Goal: Information Seeking & Learning: Learn about a topic

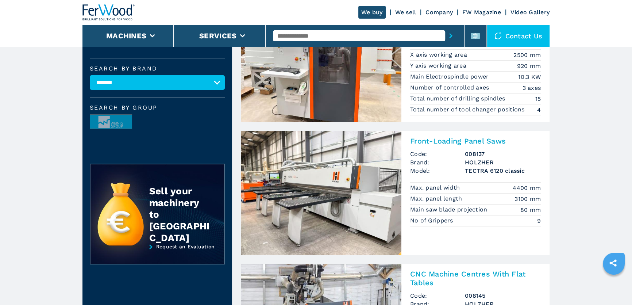
click at [306, 39] on input "text" at bounding box center [359, 35] width 172 height 11
click at [318, 31] on input "text" at bounding box center [359, 35] width 172 height 11
type input "*****"
click at [446, 27] on button "submit-button" at bounding box center [451, 35] width 11 height 17
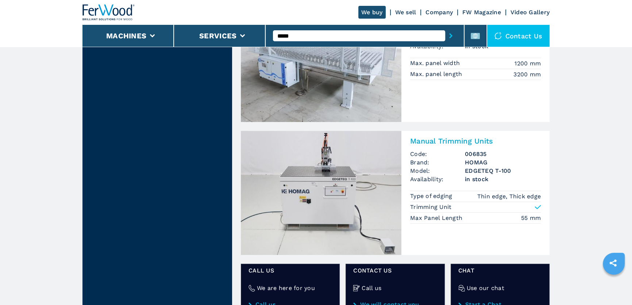
scroll to position [66, 0]
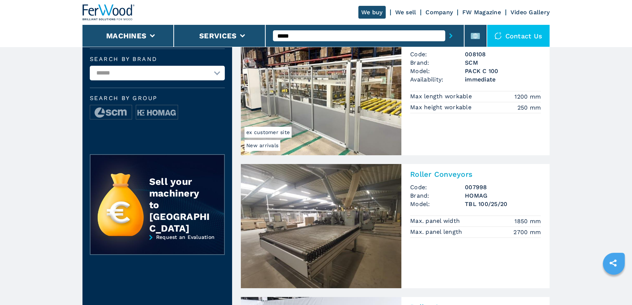
click at [124, 13] on img at bounding box center [109, 12] width 53 height 16
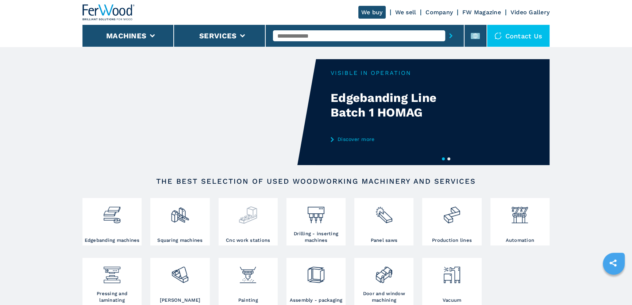
click at [252, 233] on div at bounding box center [249, 218] width 56 height 37
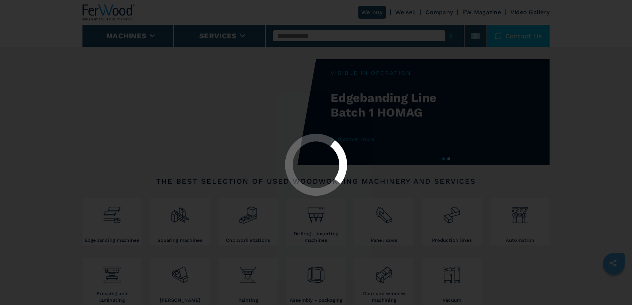
select select "**********"
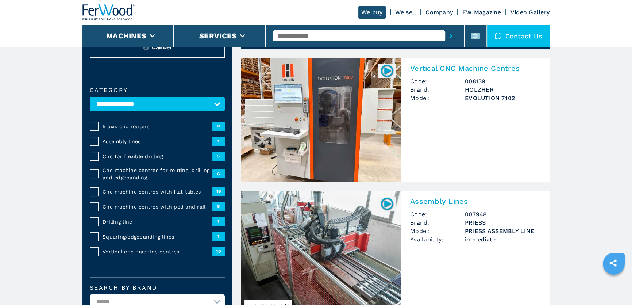
scroll to position [66, 0]
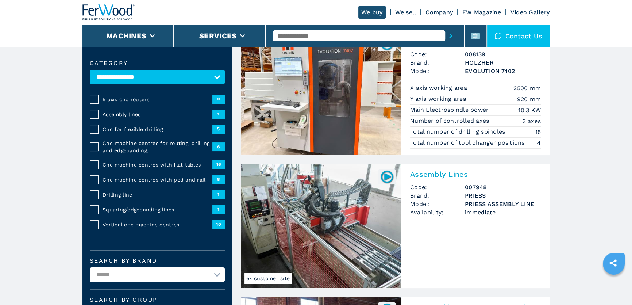
click at [154, 164] on span "Cnc machine centres with flat tables" at bounding box center [158, 164] width 110 height 7
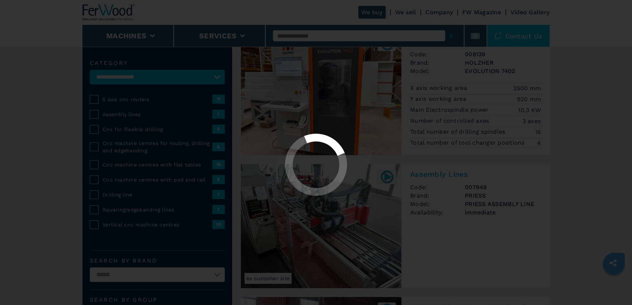
select select "**********"
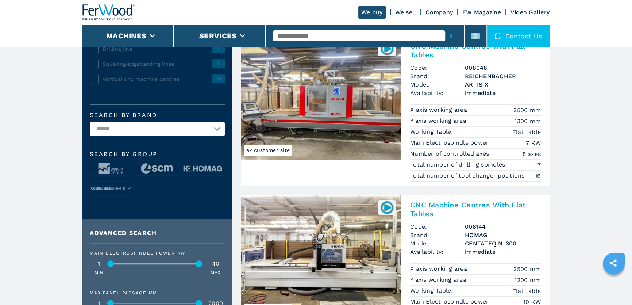
scroll to position [199, 0]
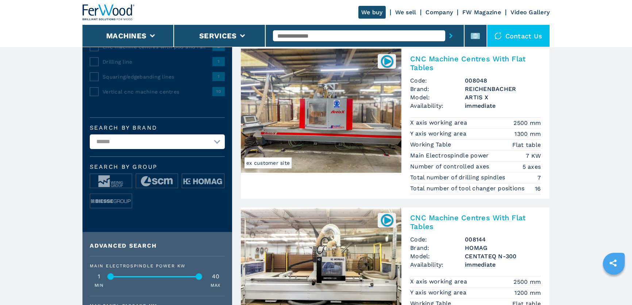
click at [164, 182] on img at bounding box center [157, 181] width 42 height 15
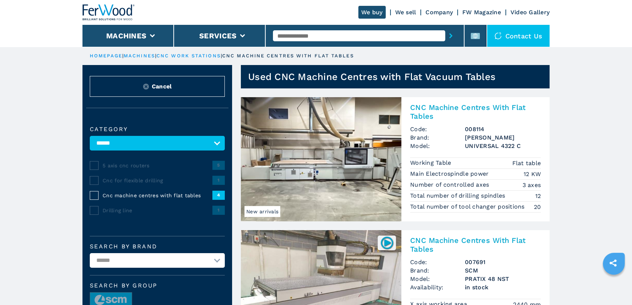
click at [446, 121] on div "CNC Machine Centres With Flat Tables Code: 008114 Brand: MORBIDELLI Model: UNIV…" at bounding box center [476, 157] width 148 height 120
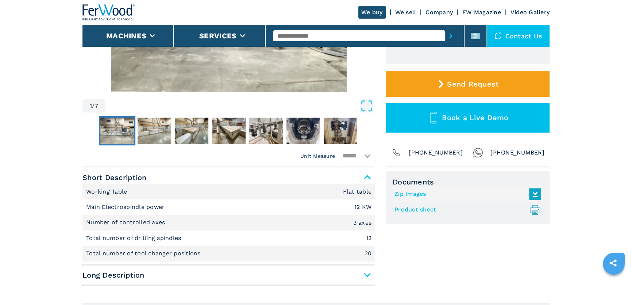
click at [315, 274] on span "Long Description" at bounding box center [229, 274] width 293 height 13
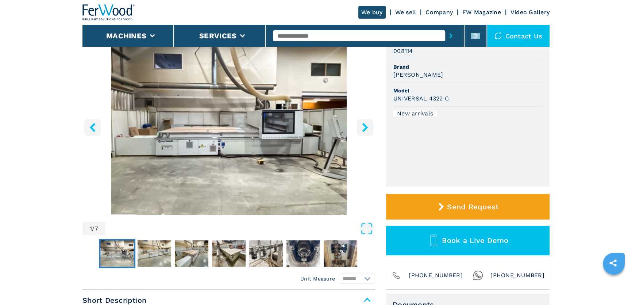
scroll to position [33, 0]
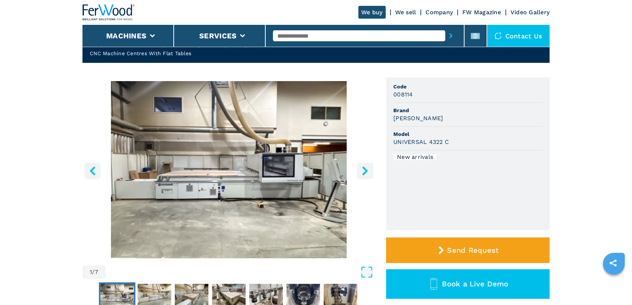
click at [370, 172] on icon "right-button" at bounding box center [365, 170] width 9 height 9
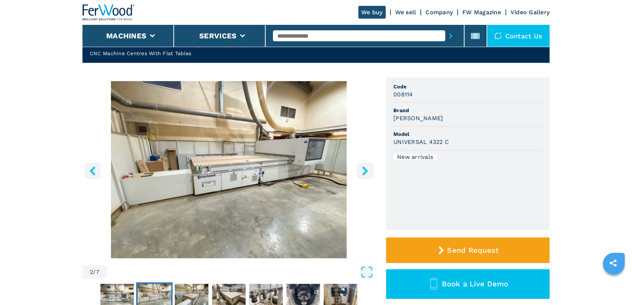
click at [370, 172] on icon "right-button" at bounding box center [365, 170] width 9 height 9
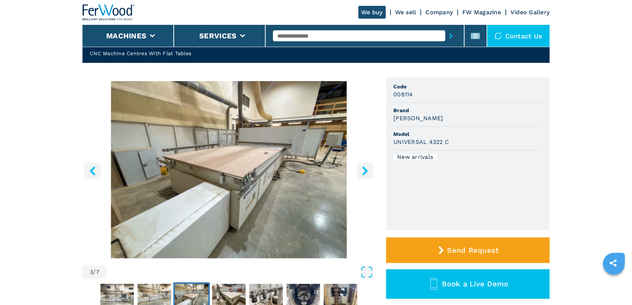
click at [370, 172] on icon "right-button" at bounding box center [365, 170] width 9 height 9
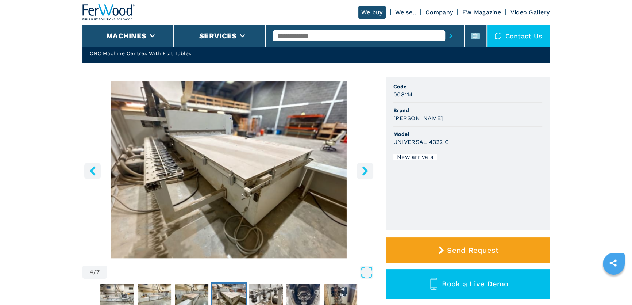
click at [370, 172] on icon "right-button" at bounding box center [365, 170] width 9 height 9
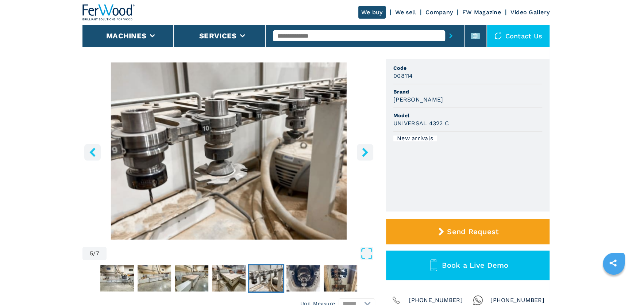
scroll to position [0, 0]
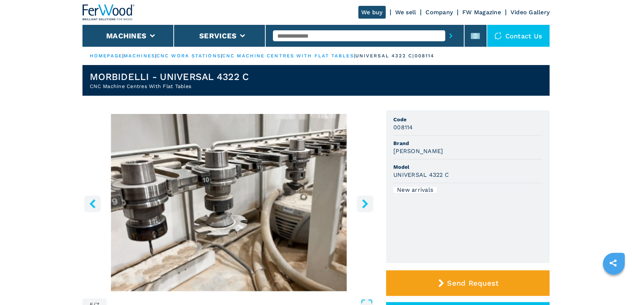
click at [367, 206] on icon "right-button" at bounding box center [365, 203] width 9 height 9
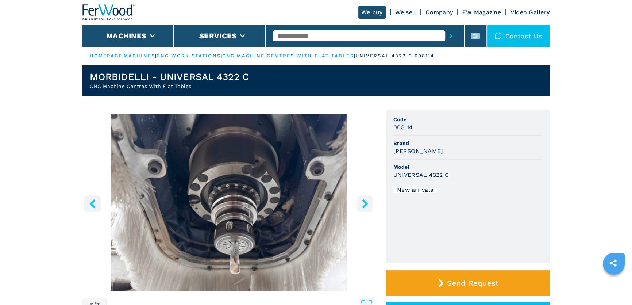
click at [333, 55] on link "cnc machine centres with flat tables" at bounding box center [288, 55] width 132 height 5
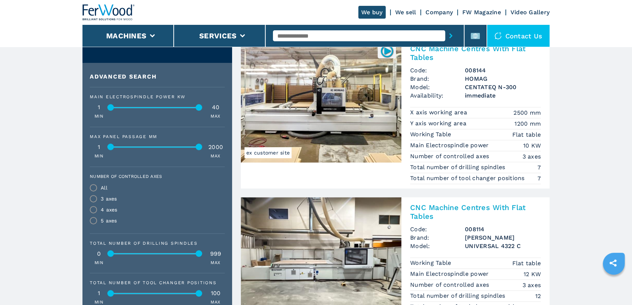
scroll to position [465, 0]
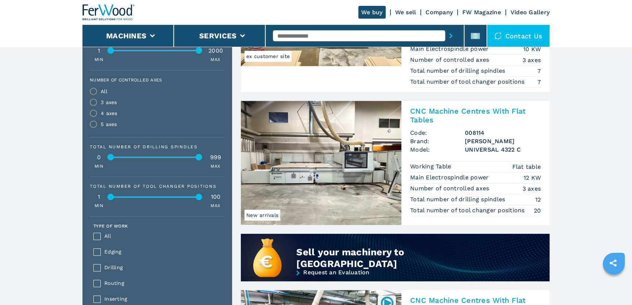
click at [362, 153] on img at bounding box center [321, 163] width 161 height 124
